Goal: Task Accomplishment & Management: Complete application form

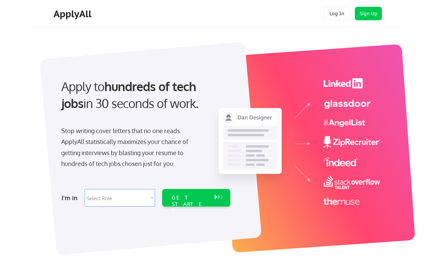
click at [150, 198] on select "Select Role Software Engineering Product Management Customer Success Sales UI/U…" at bounding box center [120, 198] width 70 height 18
select select ""tech_finance_biz_ops_cos""
click at [85, 189] on select "Select Role Software Engineering Product Management Customer Success Sales UI/U…" at bounding box center [120, 198] width 70 height 18
select select ""tech_finance_biz_ops_cos""
click at [201, 198] on div "GET STARTED" at bounding box center [190, 204] width 36 height 20
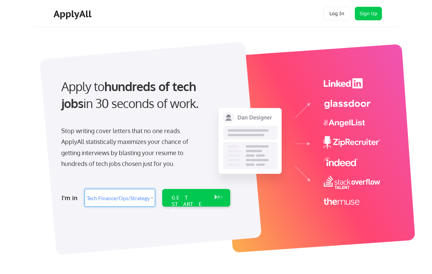
select select ""tech_finance_biz_ops_cos""
click at [149, 200] on select "Select Role Software Engineering Product Management Customer Success Sales UI/U…" at bounding box center [120, 198] width 70 height 18
click at [216, 104] on div "Apply to hundreds of tech jobs in 30 seconds of work." at bounding box center [144, 95] width 166 height 34
